Goal: Task Accomplishment & Management: Manage account settings

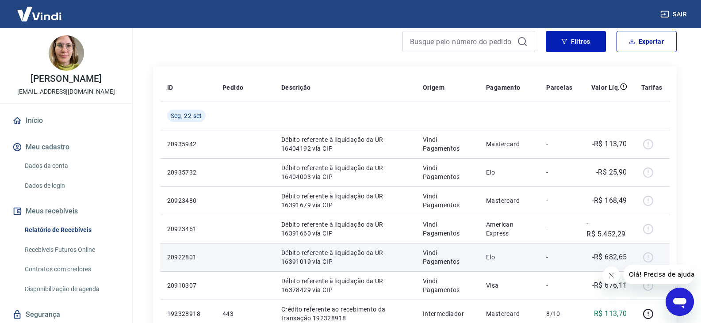
scroll to position [88, 0]
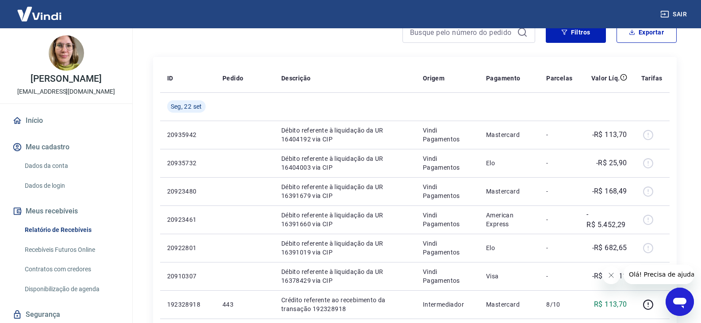
click at [611, 280] on button "Fechar mensagem da empresa" at bounding box center [611, 276] width 18 height 18
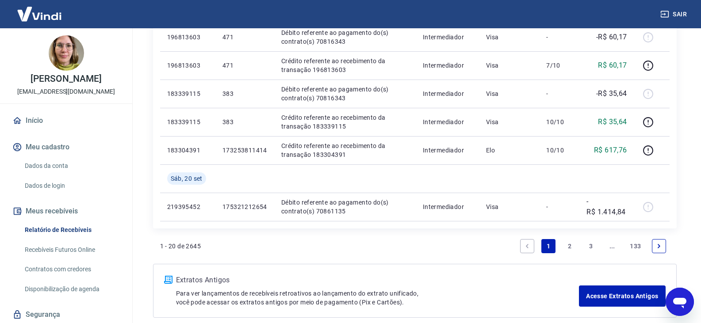
scroll to position [610, 0]
click at [566, 248] on link "2" at bounding box center [569, 247] width 14 height 14
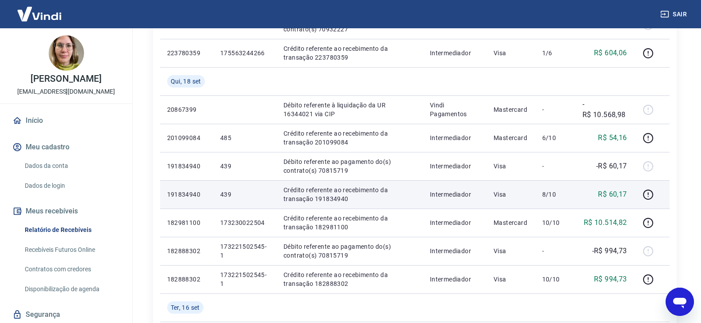
scroll to position [398, 0]
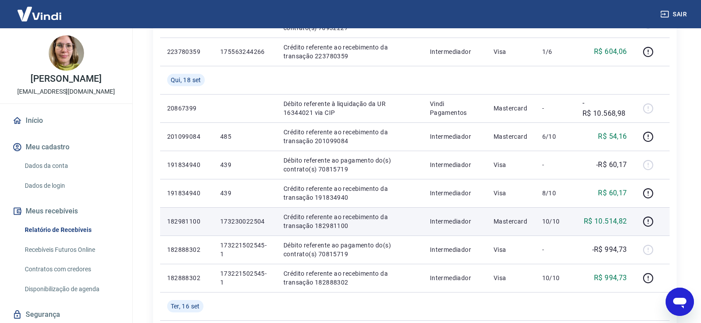
click at [336, 228] on p "Crédito referente ao recebimento da transação 182981100" at bounding box center [349, 222] width 132 height 18
copy p "182981100"
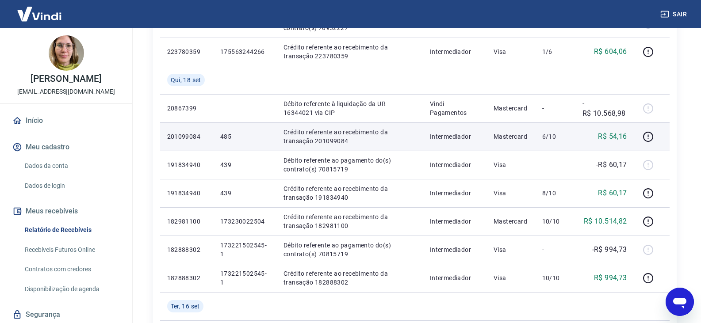
click at [337, 140] on p "Crédito referente ao recebimento da transação 201099084" at bounding box center [349, 137] width 132 height 18
copy p "201099084"
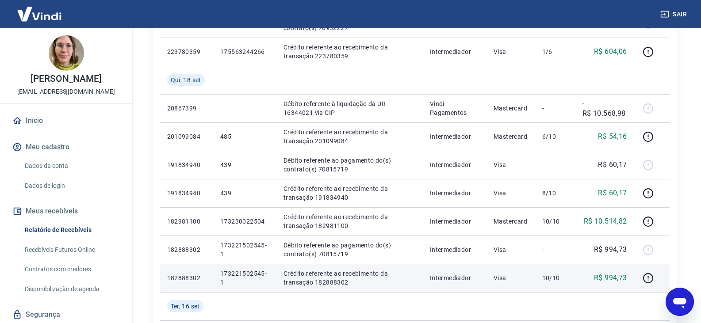
click at [607, 278] on p "R$ 994,73" at bounding box center [610, 278] width 33 height 11
click at [344, 283] on p "Crédito referente ao recebimento da transação 182888302" at bounding box center [349, 278] width 132 height 18
copy p "182888302"
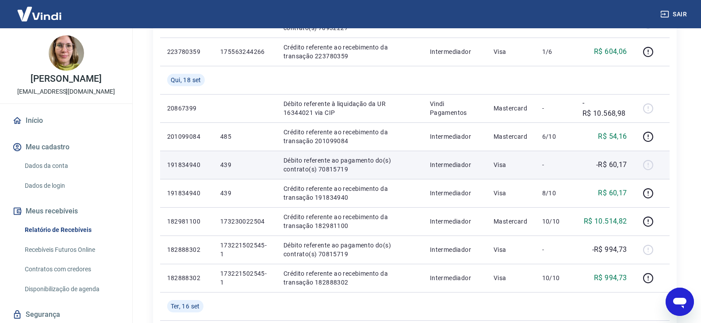
click at [332, 168] on p "Débito referente ao pagamento do(s) contrato(s) 70815719" at bounding box center [349, 165] width 132 height 18
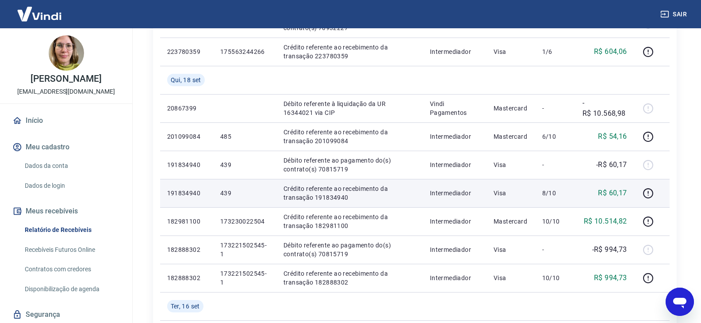
click at [331, 196] on p "Crédito referente ao recebimento da transação 191834940" at bounding box center [349, 193] width 132 height 18
copy p "191834940"
